Goal: Task Accomplishment & Management: Use online tool/utility

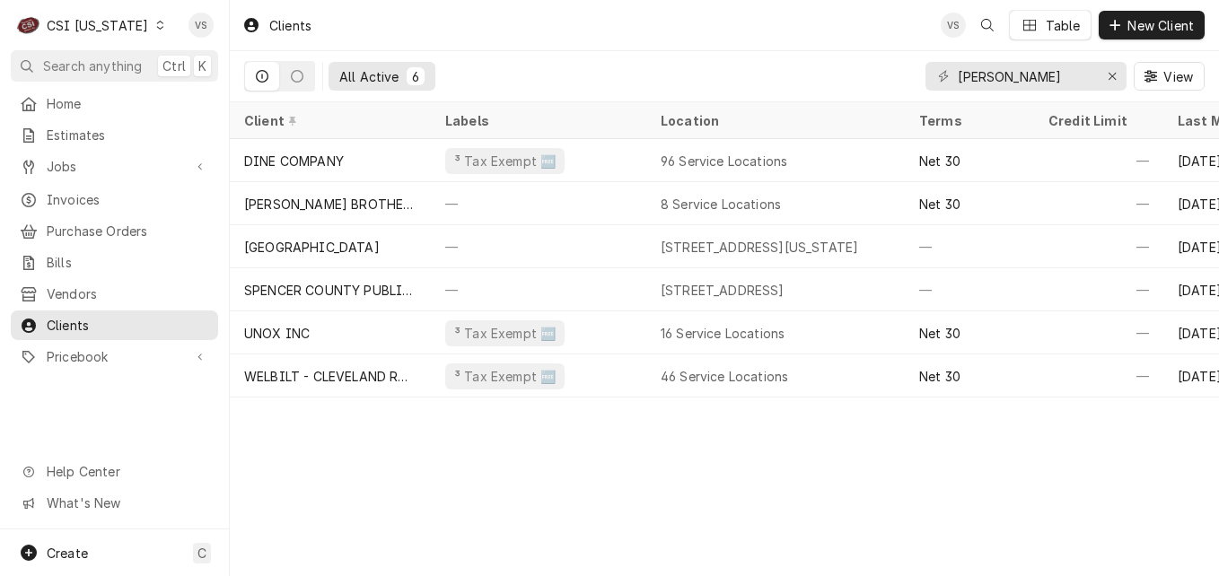
click at [156, 24] on icon "Dynamic Content Wrapper" at bounding box center [160, 25] width 8 height 9
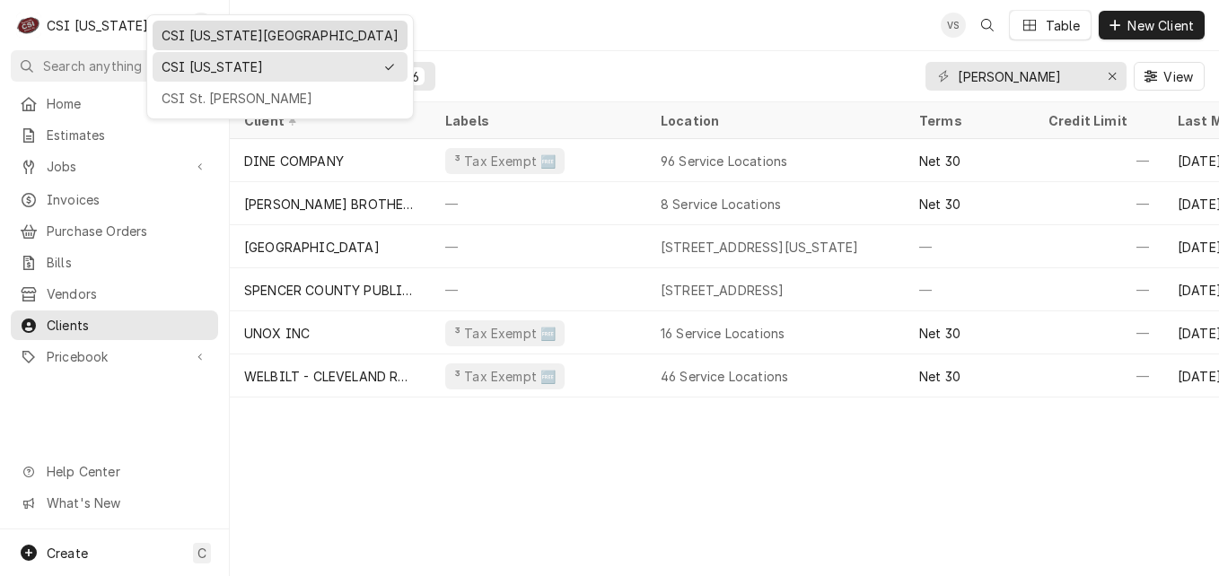
click at [198, 37] on div "CSI [US_STATE][GEOGRAPHIC_DATA]" at bounding box center [280, 35] width 237 height 19
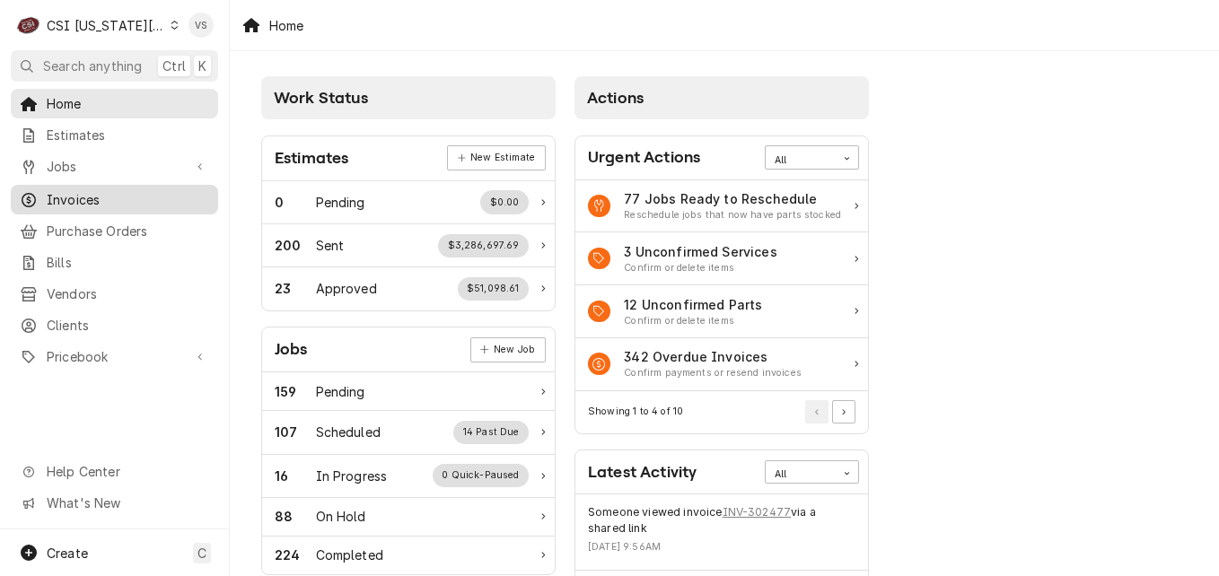
click at [102, 190] on span "Invoices" at bounding box center [128, 199] width 162 height 19
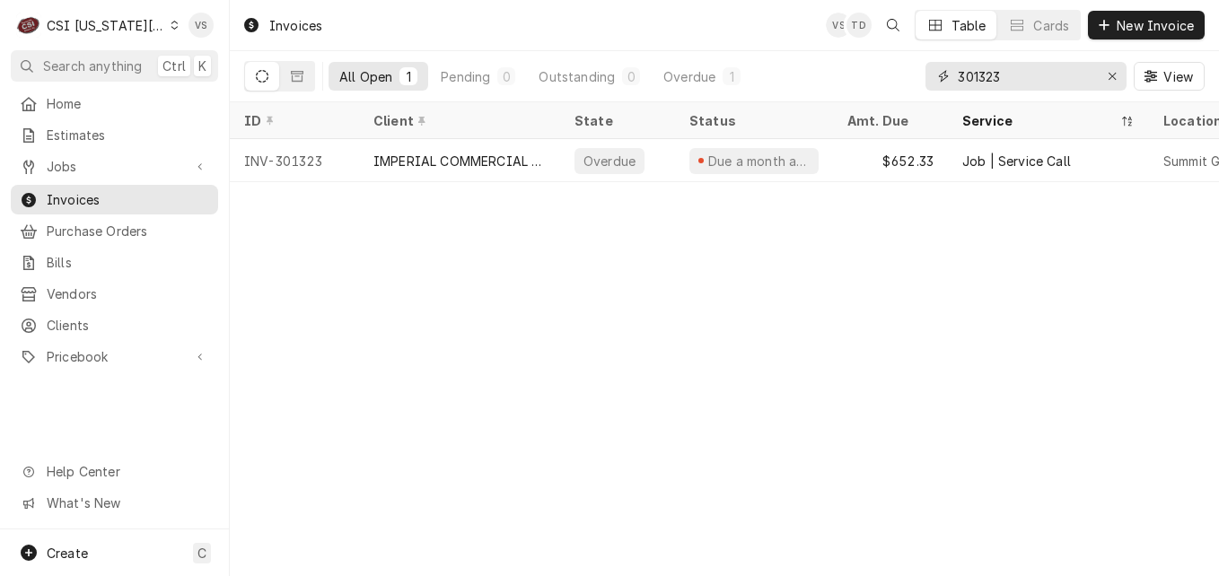
click at [915, 74] on div "All Open 1 Pending 0 Outstanding 0 Overdue 1 301323 View" at bounding box center [724, 76] width 960 height 50
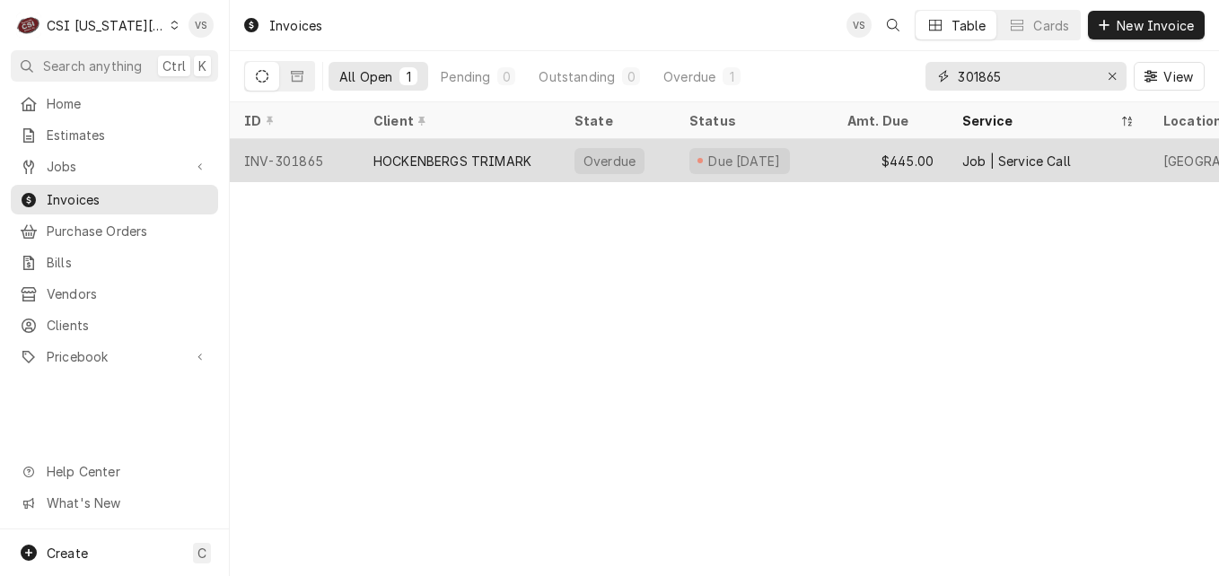
type input "301865"
click at [452, 160] on div "HOCKENBERGS TRIMARK" at bounding box center [452, 161] width 158 height 19
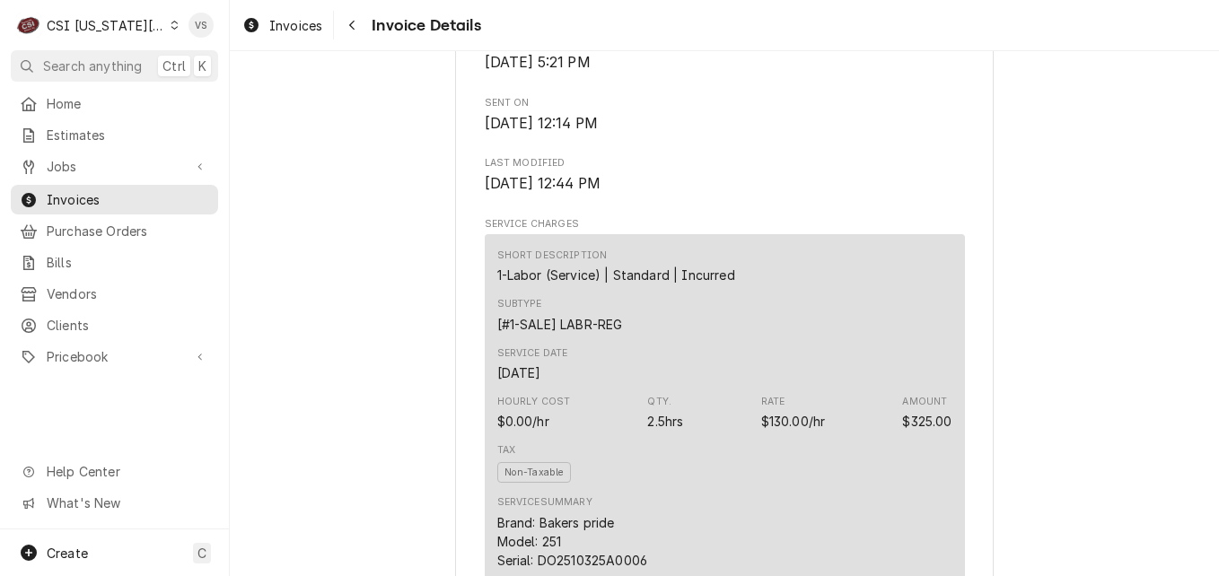
scroll to position [808, 0]
click at [171, 31] on div "Dynamic Content Wrapper" at bounding box center [175, 25] width 8 height 13
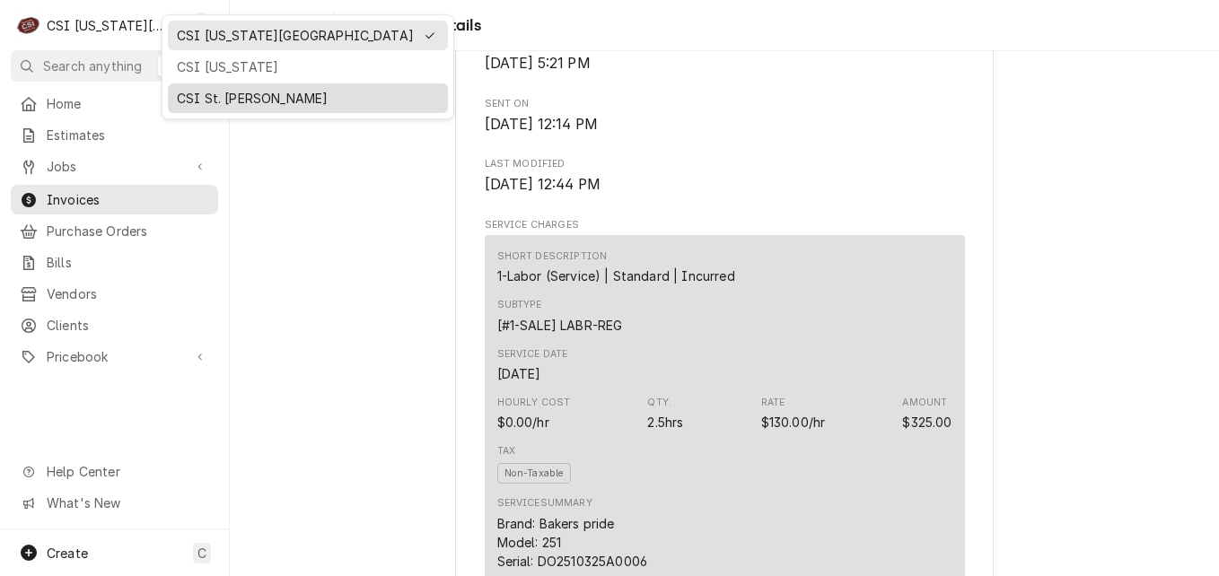
click at [221, 101] on div "CSI St. [PERSON_NAME]" at bounding box center [308, 98] width 262 height 19
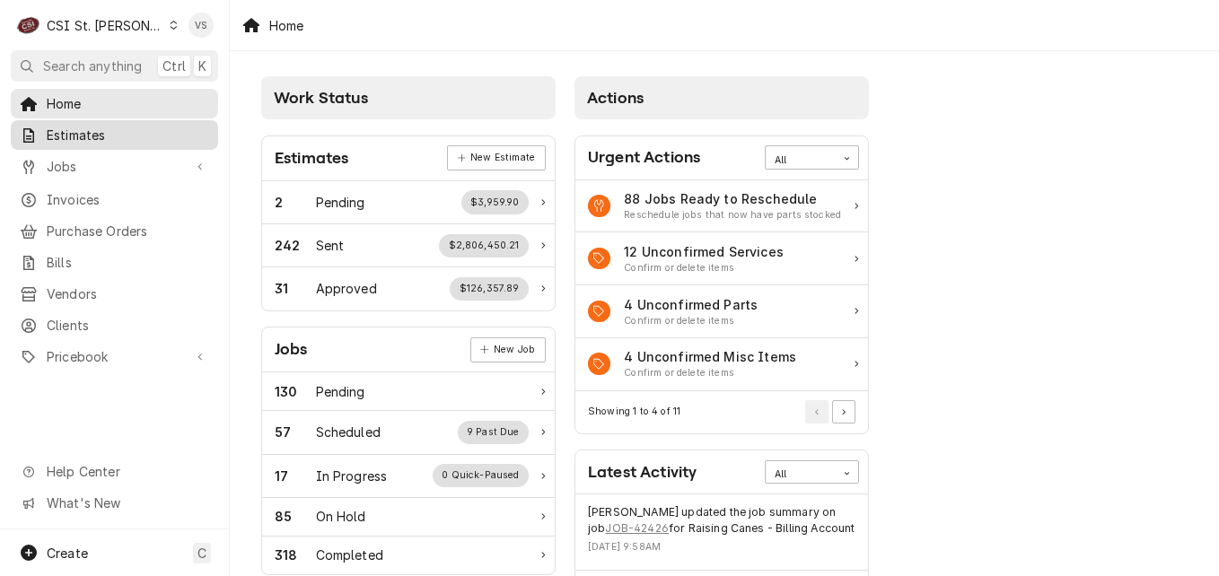
click at [72, 130] on span "Estimates" at bounding box center [128, 135] width 162 height 19
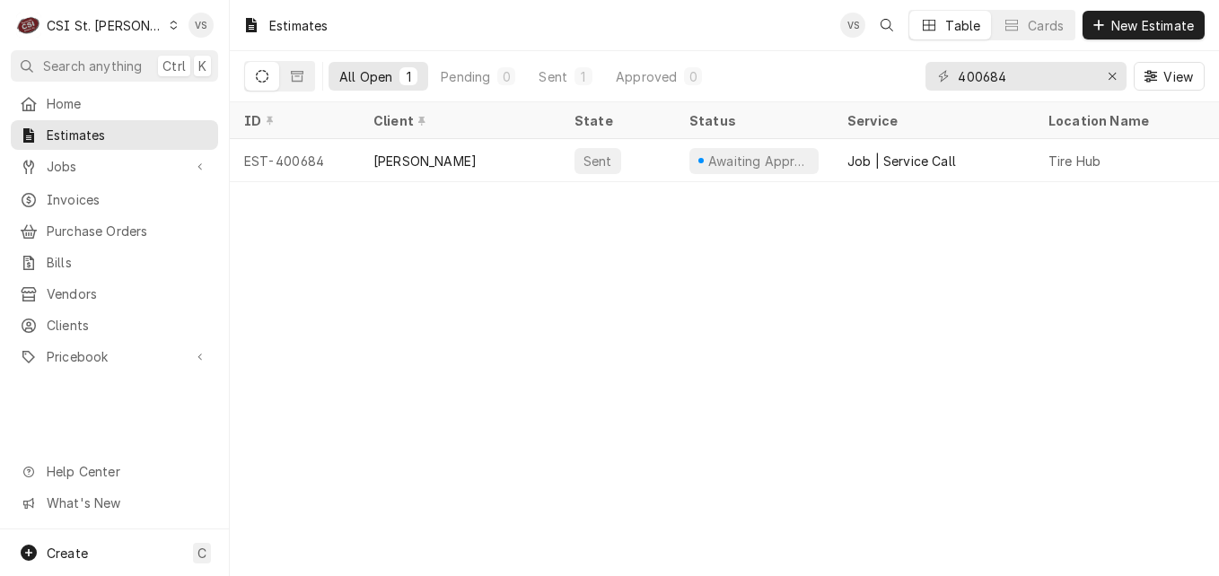
click at [170, 26] on icon "Dynamic Content Wrapper" at bounding box center [174, 25] width 8 height 9
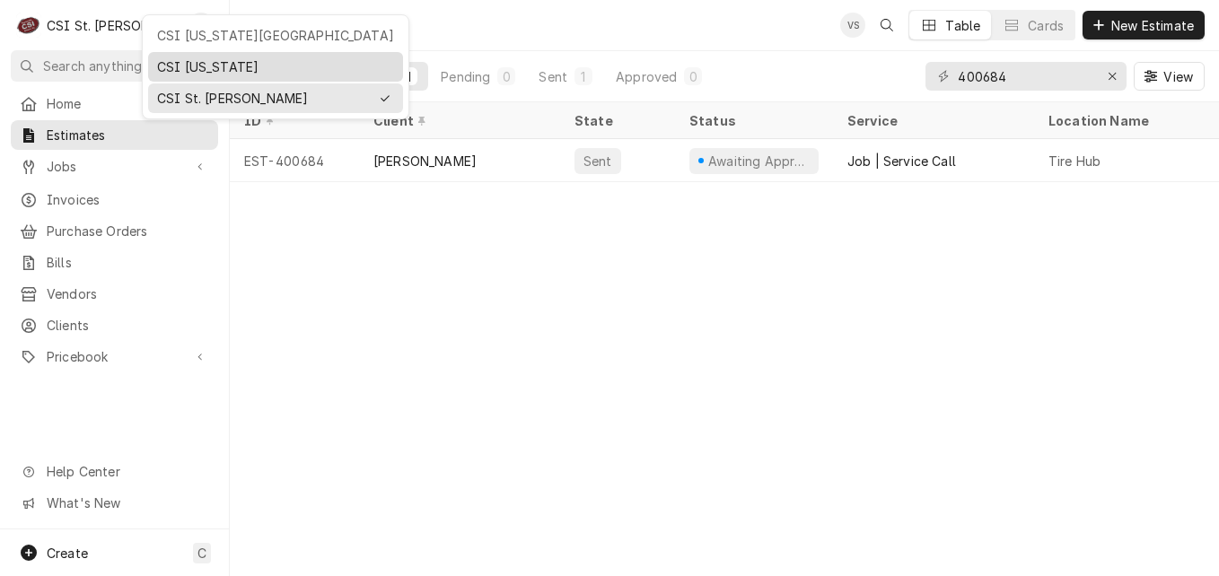
click at [185, 65] on div "CSI [US_STATE]" at bounding box center [275, 66] width 237 height 19
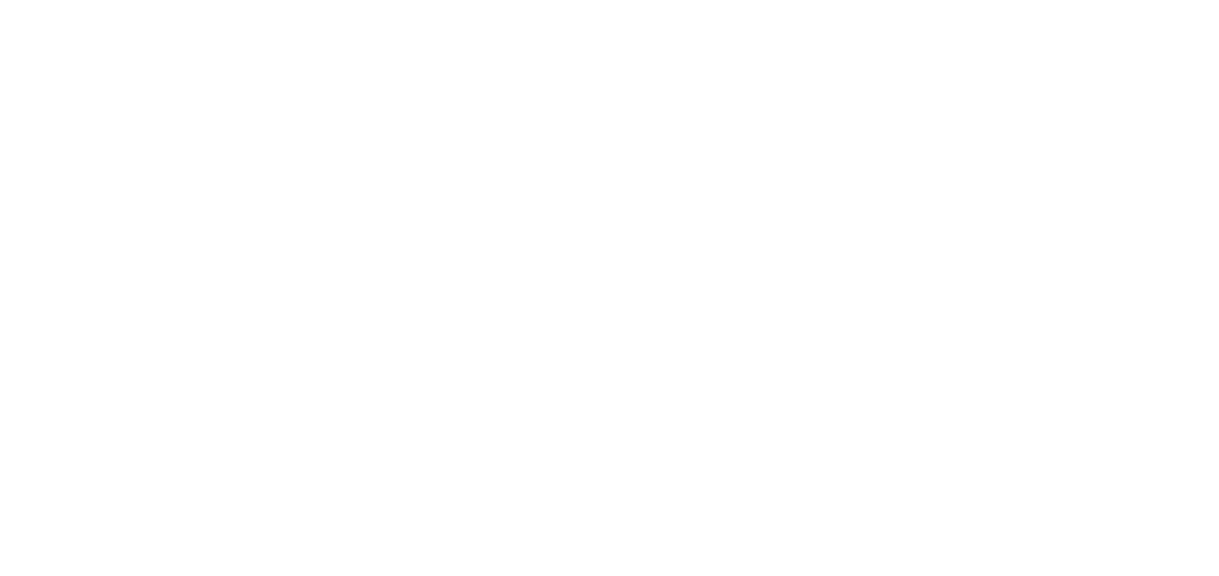
click at [137, 25] on div "Dynamic Content Wrapper" at bounding box center [609, 288] width 1219 height 576
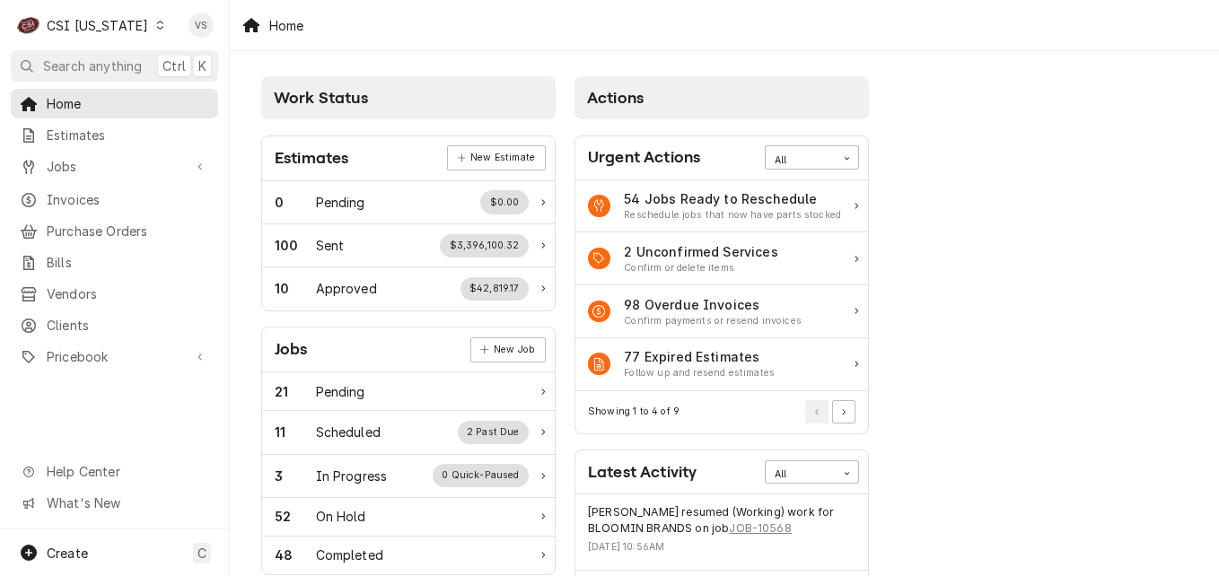
click at [156, 25] on icon "Dynamic Content Wrapper" at bounding box center [160, 25] width 8 height 9
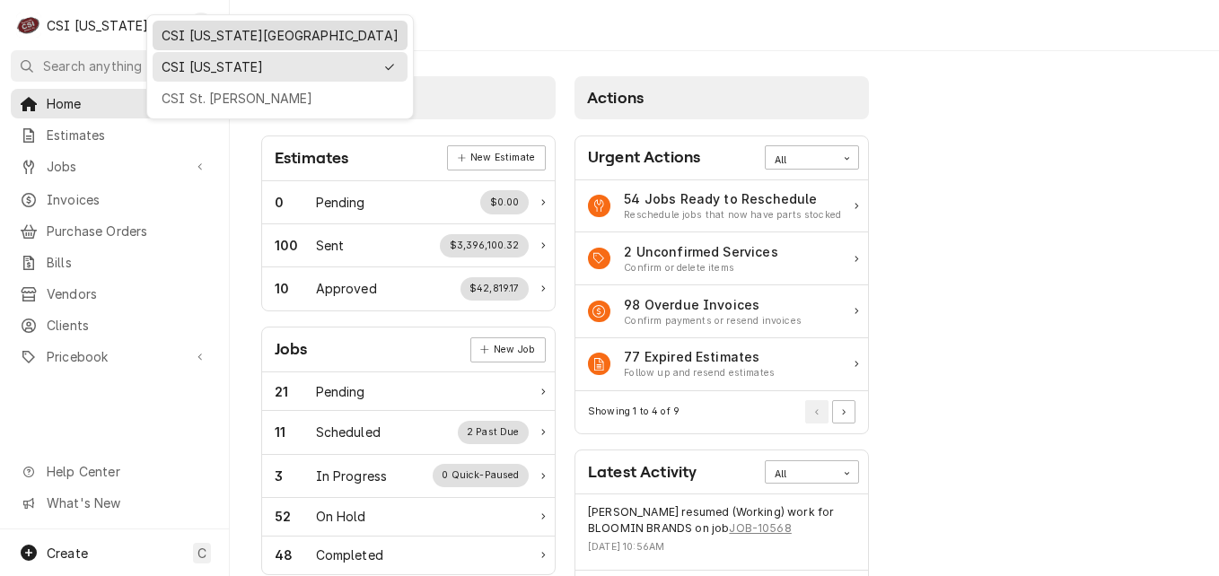
click at [179, 38] on div "CSI [US_STATE][GEOGRAPHIC_DATA]" at bounding box center [280, 35] width 237 height 19
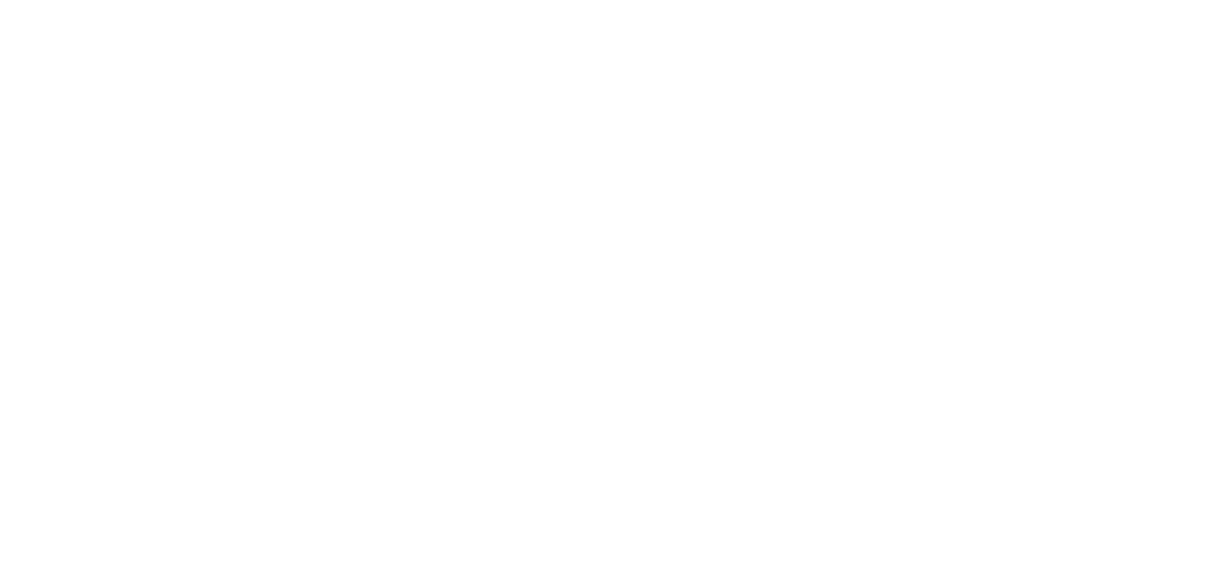
click at [90, 194] on div "Dynamic Content Wrapper" at bounding box center [609, 288] width 1219 height 576
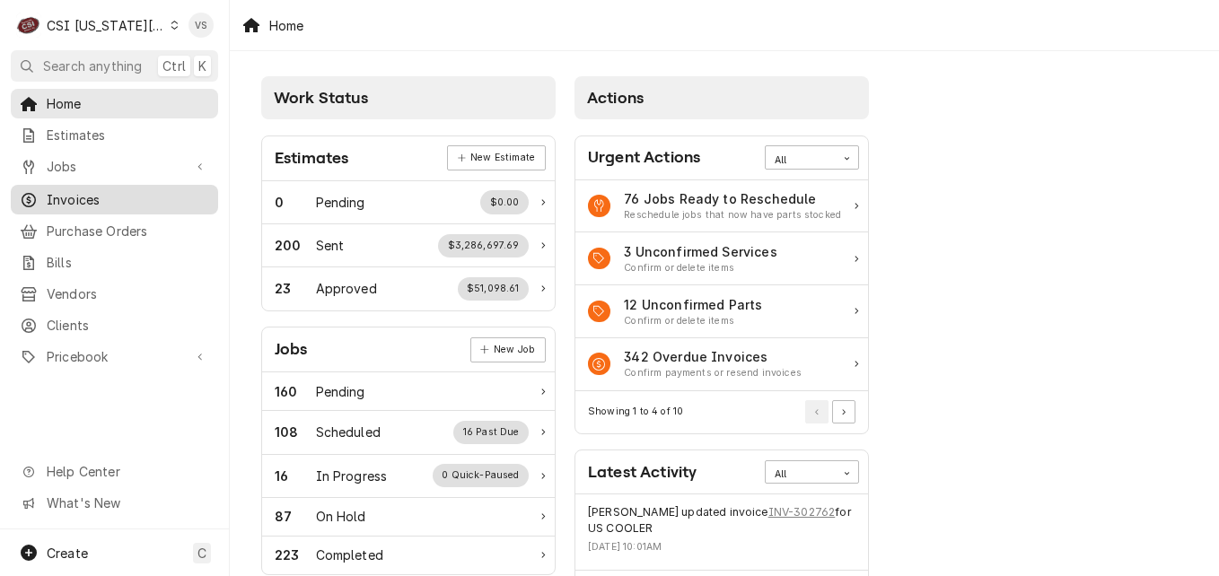
click at [108, 198] on span "Invoices" at bounding box center [128, 199] width 162 height 19
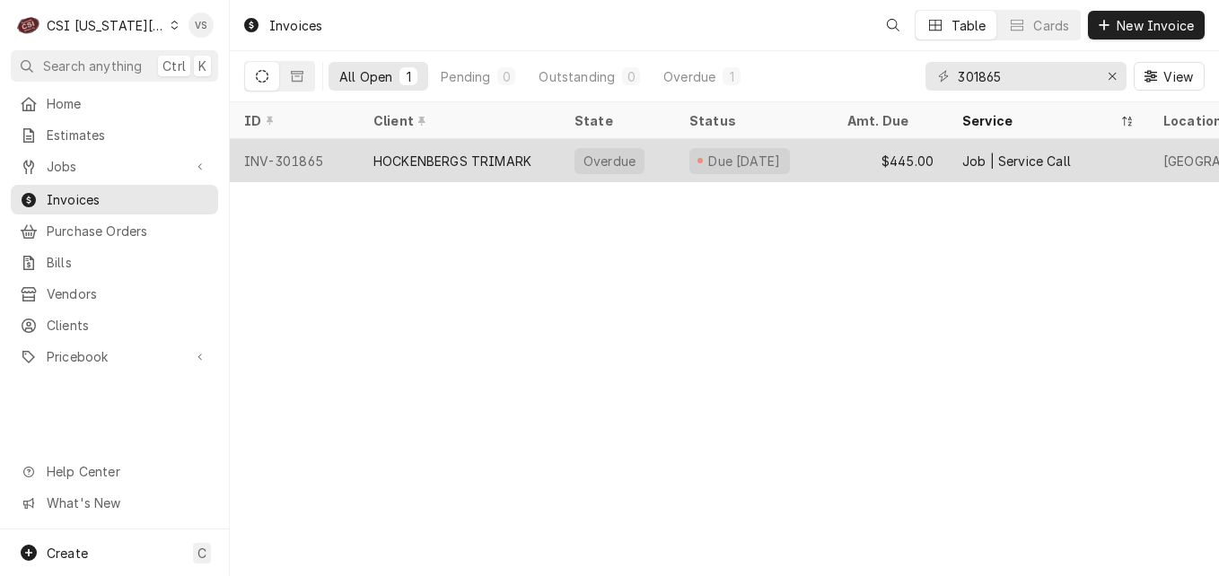
click at [468, 160] on div "HOCKENBERGS TRIMARK" at bounding box center [452, 161] width 158 height 19
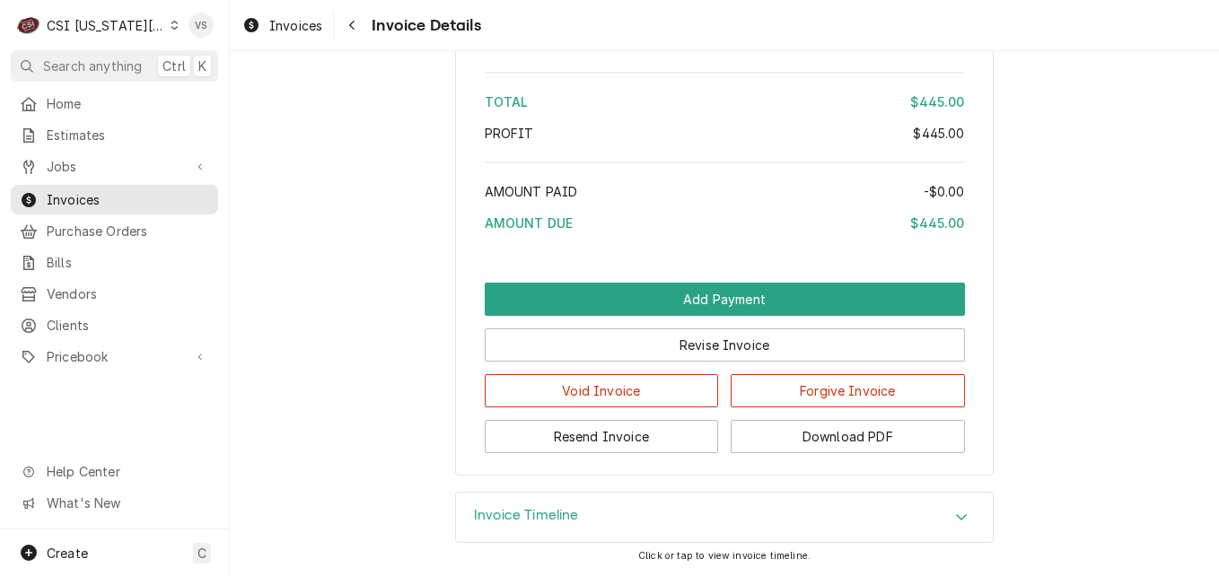
scroll to position [3148, 0]
click at [825, 441] on button "Download PDF" at bounding box center [848, 436] width 234 height 33
